Goal: Information Seeking & Learning: Learn about a topic

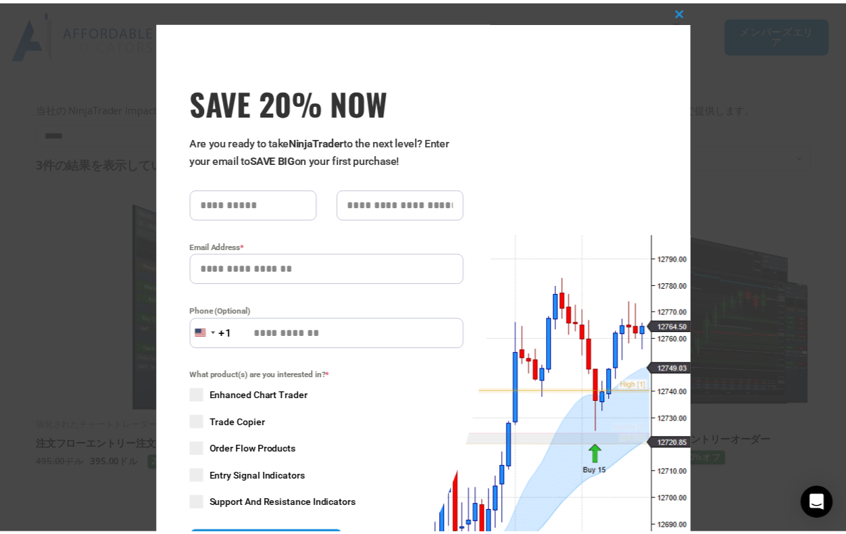
scroll to position [220, 0]
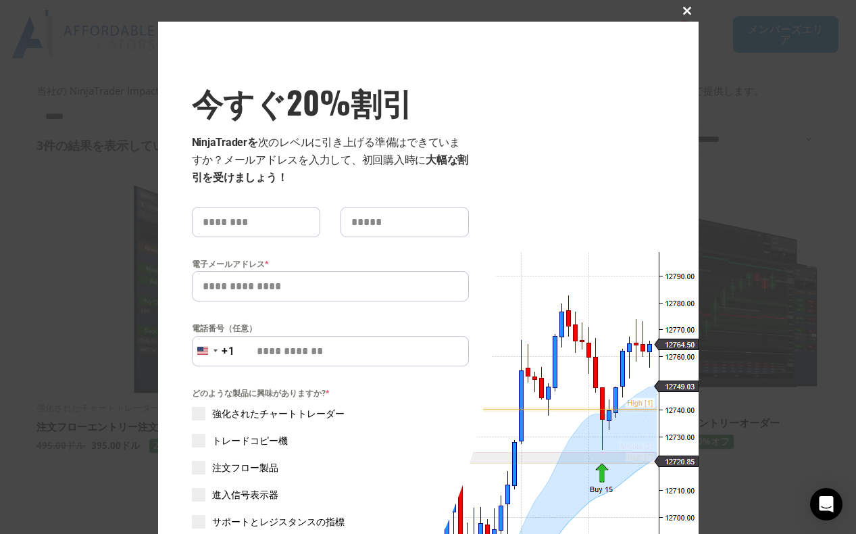
click at [685, 12] on span "今すぐ20%割引ポップアップ" at bounding box center [688, 11] width 22 height 8
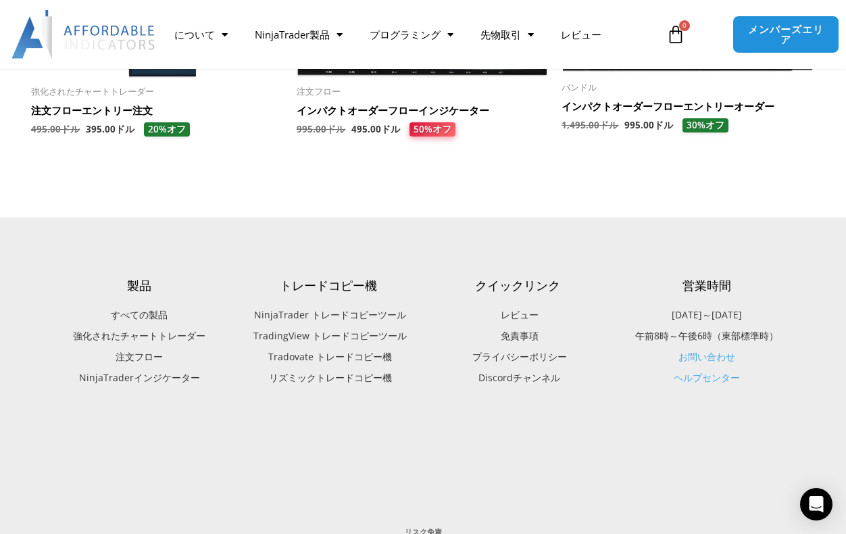
scroll to position [626, 0]
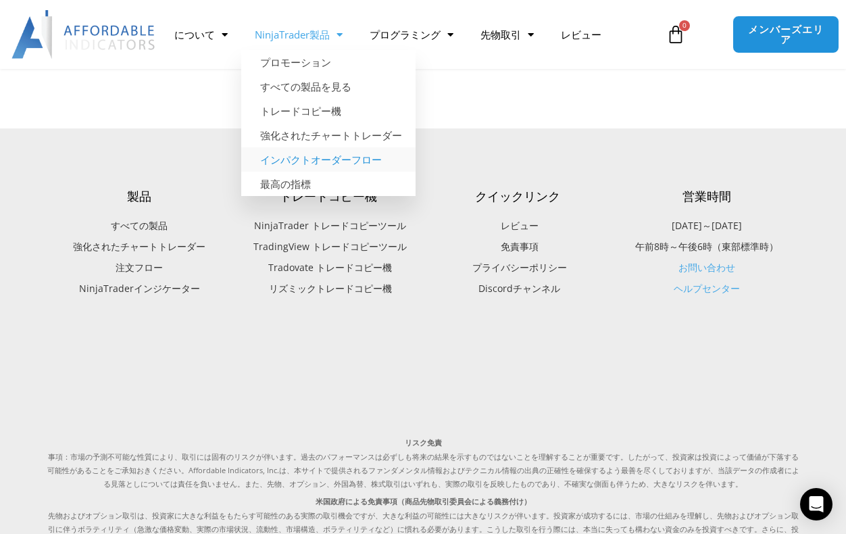
click at [289, 158] on font "インパクトオーダーフロー" at bounding box center [321, 160] width 122 height 14
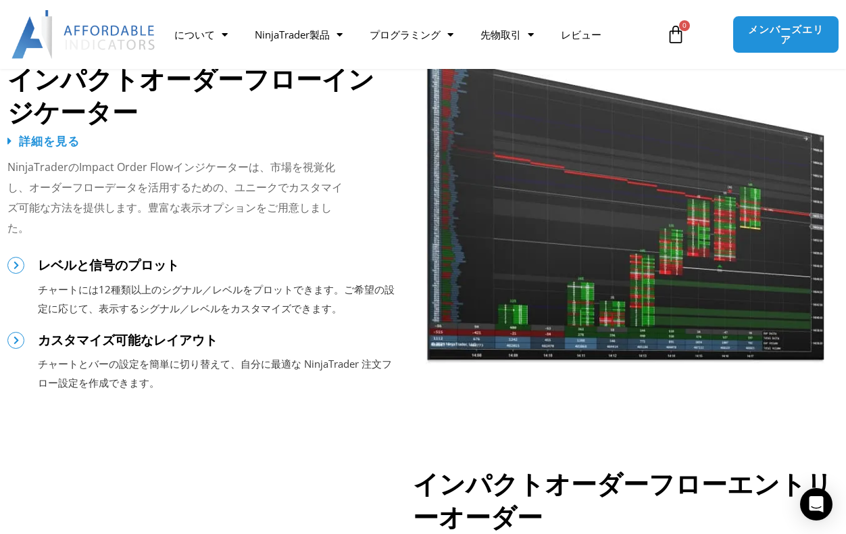
scroll to position [1216, 0]
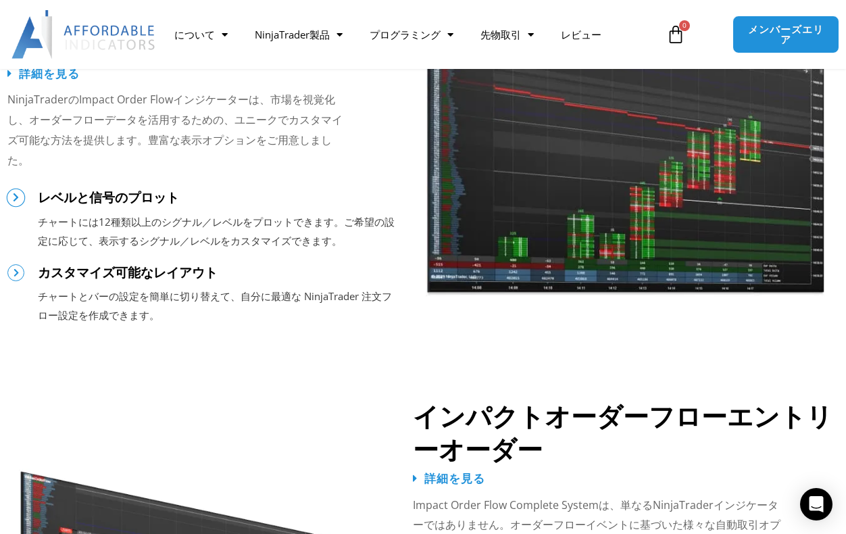
click at [13, 199] on icon at bounding box center [15, 197] width 9 height 9
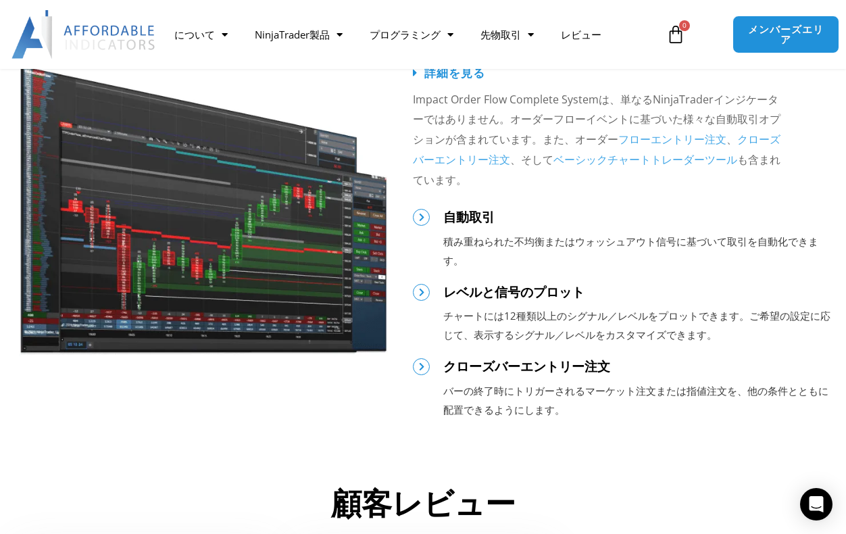
scroll to position [1351, 0]
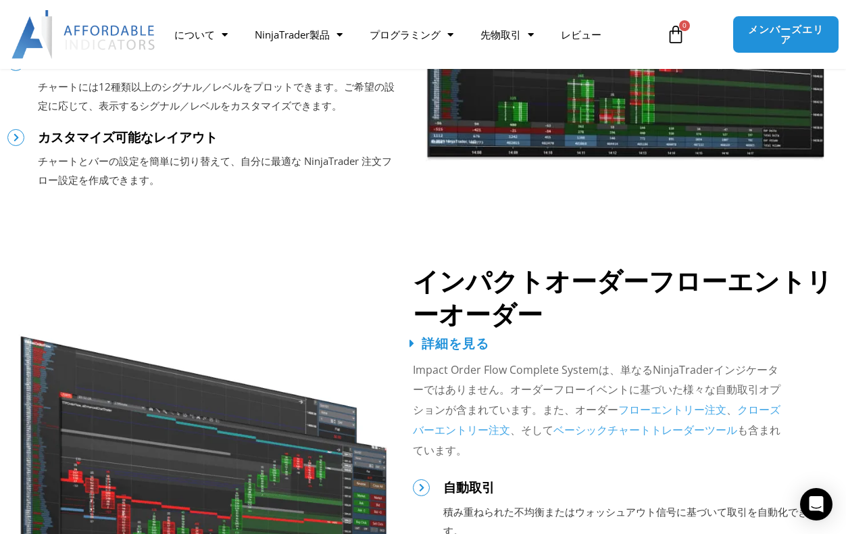
click at [463, 341] on font "詳細を見る" at bounding box center [455, 342] width 67 height 17
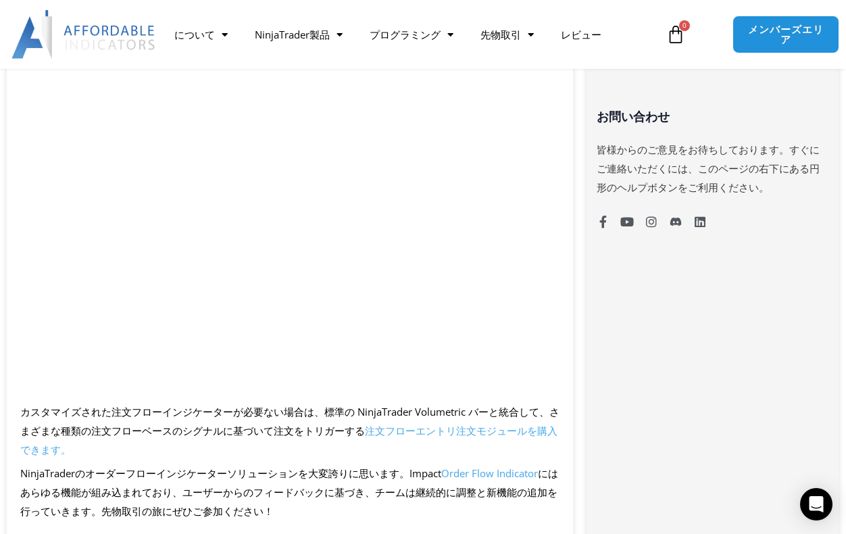
scroll to position [1081, 0]
